Goal: Task Accomplishment & Management: Manage account settings

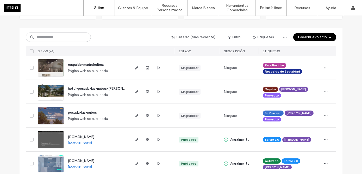
scroll to position [47, 0]
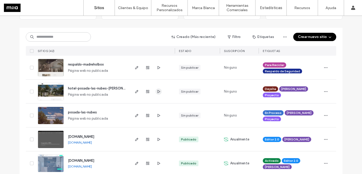
click at [158, 92] on icon "button" at bounding box center [159, 92] width 4 height 4
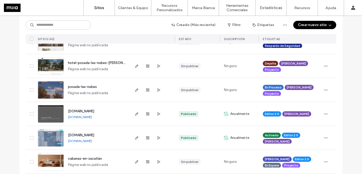
scroll to position [72, 0]
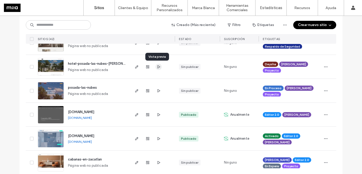
click at [158, 68] on icon "button" at bounding box center [159, 67] width 4 height 4
click at [158, 92] on icon "button" at bounding box center [159, 91] width 4 height 4
click at [135, 92] on icon "button" at bounding box center [137, 91] width 4 height 4
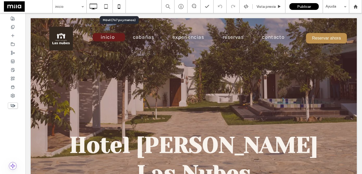
click at [120, 7] on icon at bounding box center [119, 6] width 10 height 10
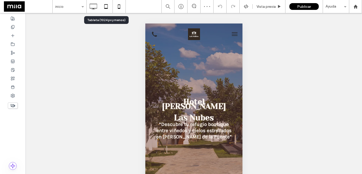
click at [107, 8] on icon at bounding box center [106, 6] width 10 height 10
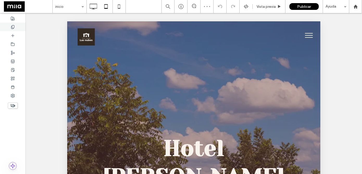
click at [11, 25] on icon at bounding box center [13, 27] width 4 height 4
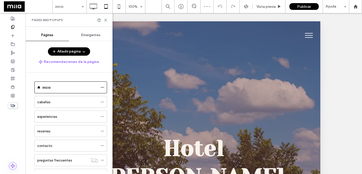
click at [13, 27] on icon at bounding box center [13, 27] width 4 height 4
click at [59, 133] on div "reservas" at bounding box center [67, 131] width 61 height 5
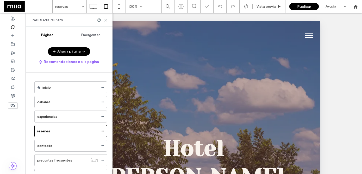
click at [107, 21] on use at bounding box center [105, 20] width 2 height 2
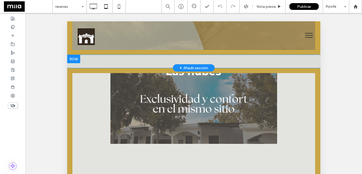
scroll to position [186, 0]
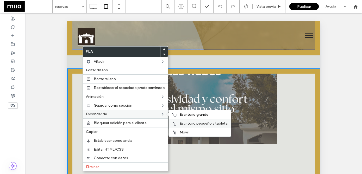
click at [189, 123] on span "Escritorio pequeño y tableta" at bounding box center [204, 123] width 48 height 4
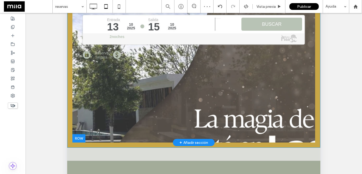
scroll to position [90, 0]
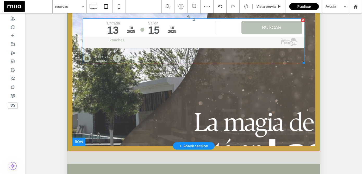
click at [262, 27] on div "BUSCAR" at bounding box center [272, 27] width 61 height 13
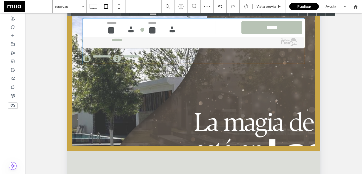
type input "****"
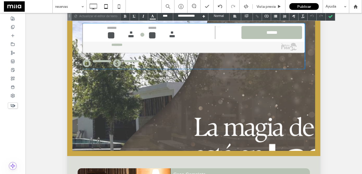
scroll to position [85, 0]
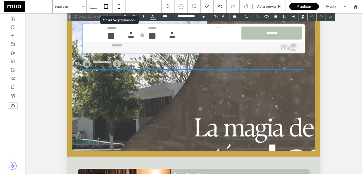
click at [117, 8] on icon at bounding box center [119, 6] width 10 height 10
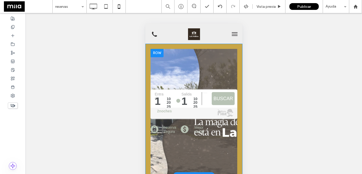
scroll to position [0, 0]
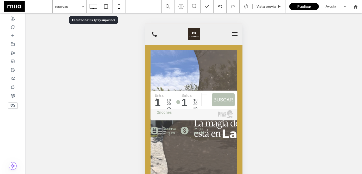
click at [93, 8] on use at bounding box center [94, 7] width 8 height 6
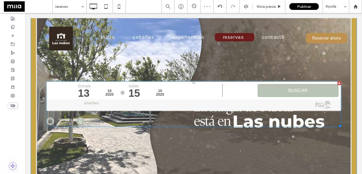
scroll to position [20, 0]
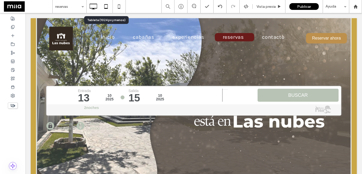
click at [109, 7] on icon at bounding box center [106, 6] width 10 height 10
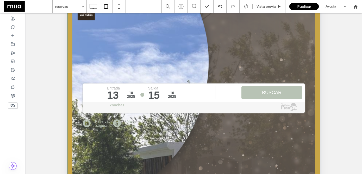
scroll to position [0, 0]
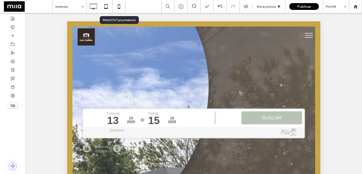
click at [120, 7] on use at bounding box center [119, 6] width 2 height 4
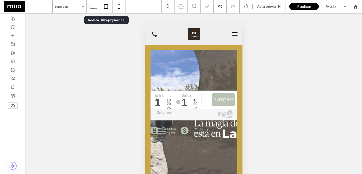
click at [107, 8] on icon at bounding box center [106, 6] width 10 height 10
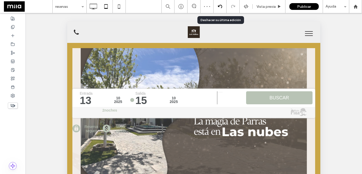
click at [220, 8] on icon at bounding box center [220, 6] width 4 height 4
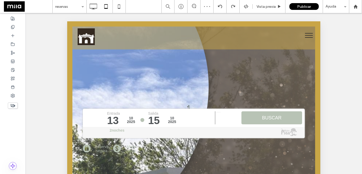
scroll to position [26, 0]
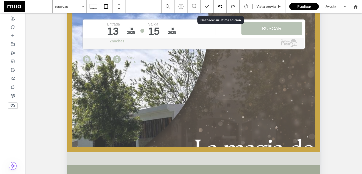
click at [219, 5] on use at bounding box center [220, 6] width 4 height 3
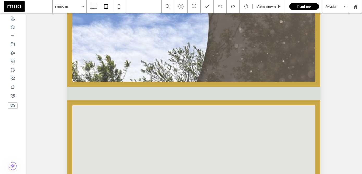
scroll to position [82, 0]
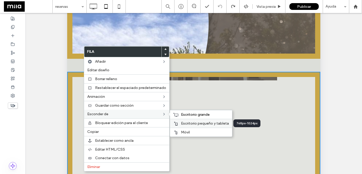
click at [188, 122] on span "Escritorio pequeño y tableta" at bounding box center [205, 123] width 48 height 4
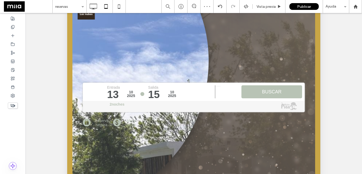
scroll to position [10, 0]
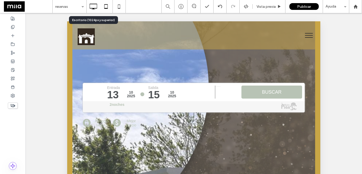
click at [94, 7] on icon at bounding box center [93, 6] width 10 height 10
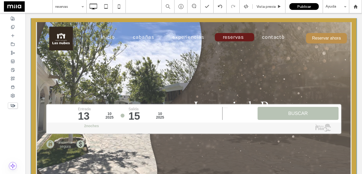
scroll to position [0, 0]
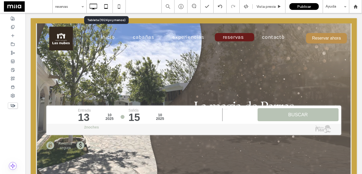
click at [108, 4] on icon at bounding box center [106, 6] width 10 height 10
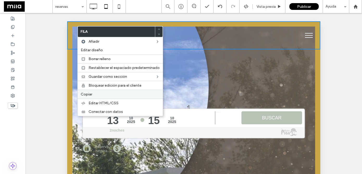
click at [102, 94] on label "Copiar" at bounding box center [120, 94] width 79 height 4
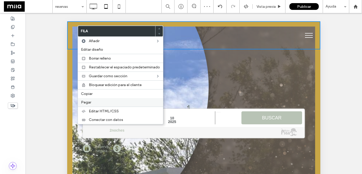
click at [94, 102] on label "Pegar" at bounding box center [120, 102] width 79 height 4
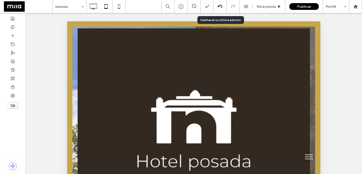
click at [219, 7] on icon at bounding box center [220, 6] width 4 height 4
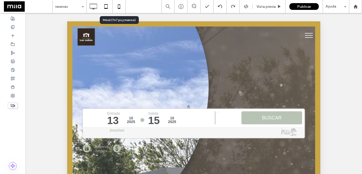
click at [122, 5] on icon at bounding box center [119, 6] width 10 height 10
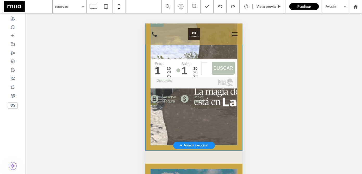
scroll to position [108, 0]
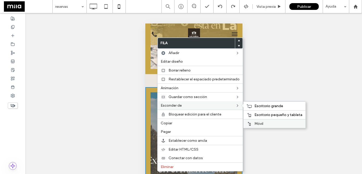
click at [262, 124] on span "Móvil" at bounding box center [259, 124] width 9 height 4
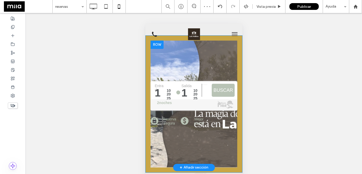
scroll to position [0, 0]
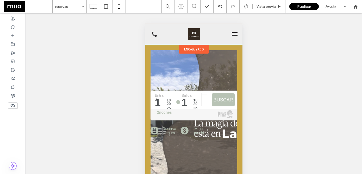
click at [200, 48] on span "encabezado" at bounding box center [194, 49] width 20 height 4
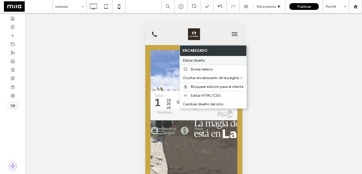
click at [203, 62] on span "Editar diseño" at bounding box center [194, 60] width 22 height 4
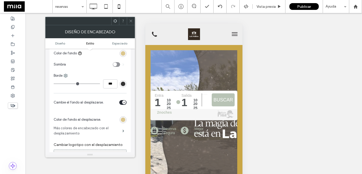
scroll to position [109, 0]
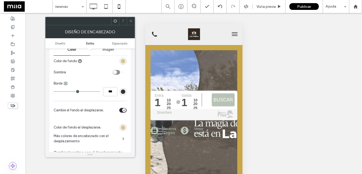
click at [124, 111] on icon "toggle" at bounding box center [124, 111] width 2 height 2
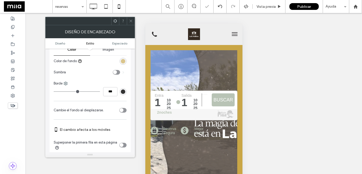
click at [124, 146] on div "toggle" at bounding box center [122, 145] width 7 height 5
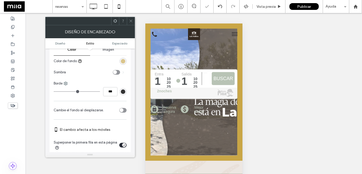
click at [123, 109] on div "toggle" at bounding box center [122, 110] width 4 height 4
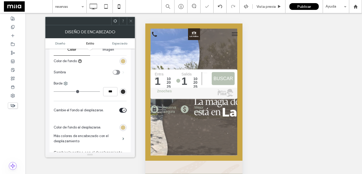
click at [130, 23] on icon at bounding box center [131, 21] width 4 height 4
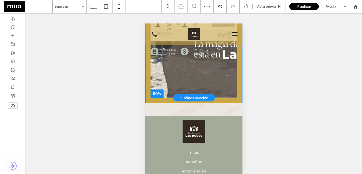
scroll to position [0, 0]
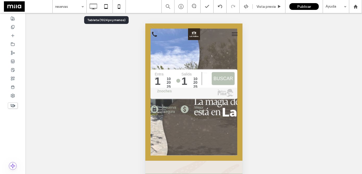
click at [108, 7] on use at bounding box center [105, 6] width 3 height 4
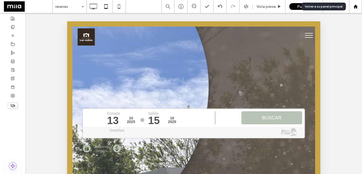
click at [355, 8] on icon at bounding box center [356, 6] width 4 height 4
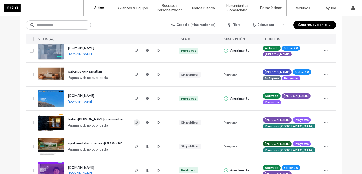
scroll to position [160, 0]
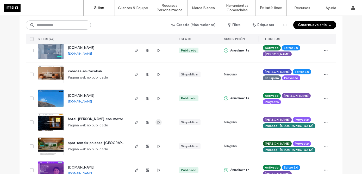
click at [158, 123] on use "button" at bounding box center [159, 122] width 3 height 3
